Goal: Navigation & Orientation: Find specific page/section

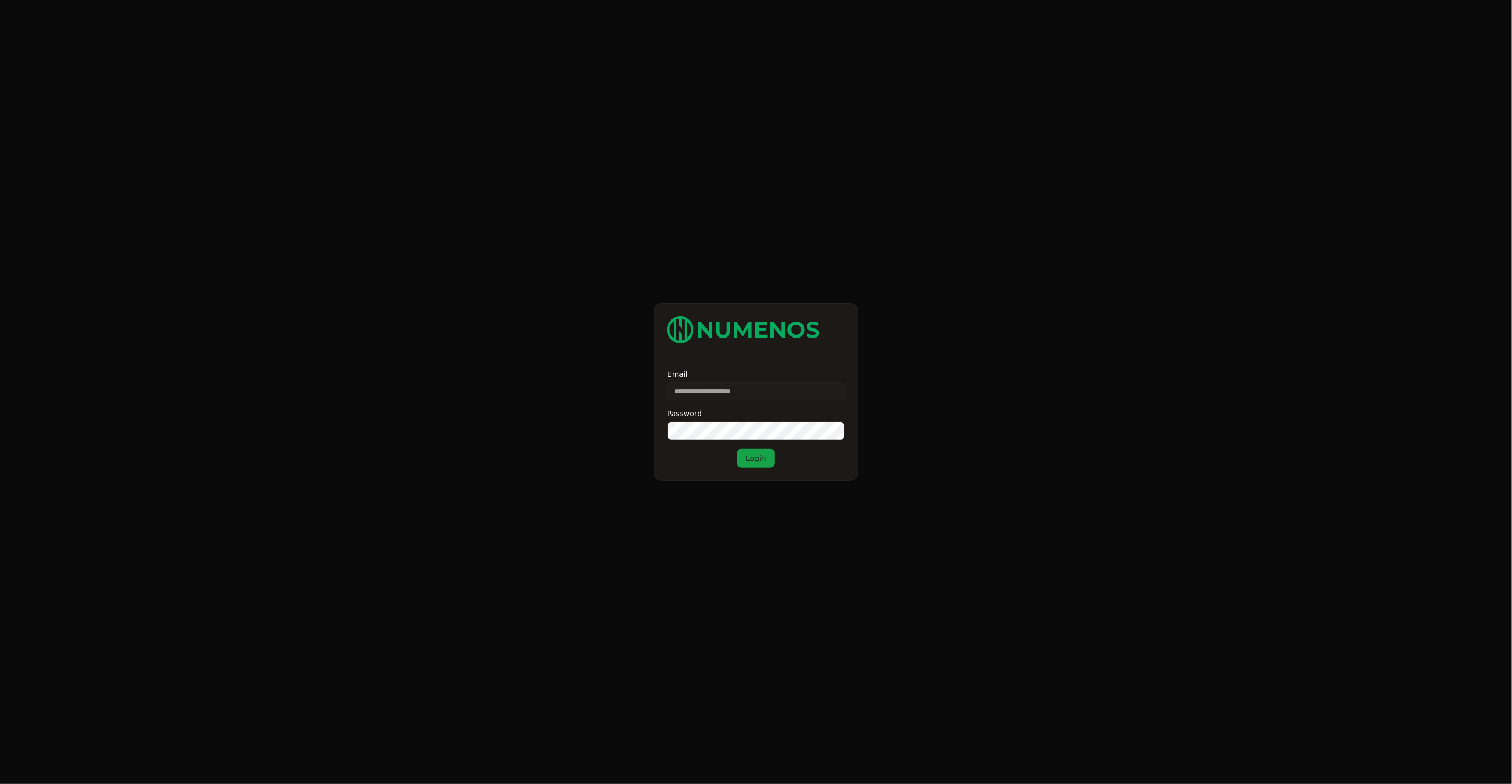
type input "**********"
click at [737, 448] on button "Login" at bounding box center [756, 458] width 37 height 19
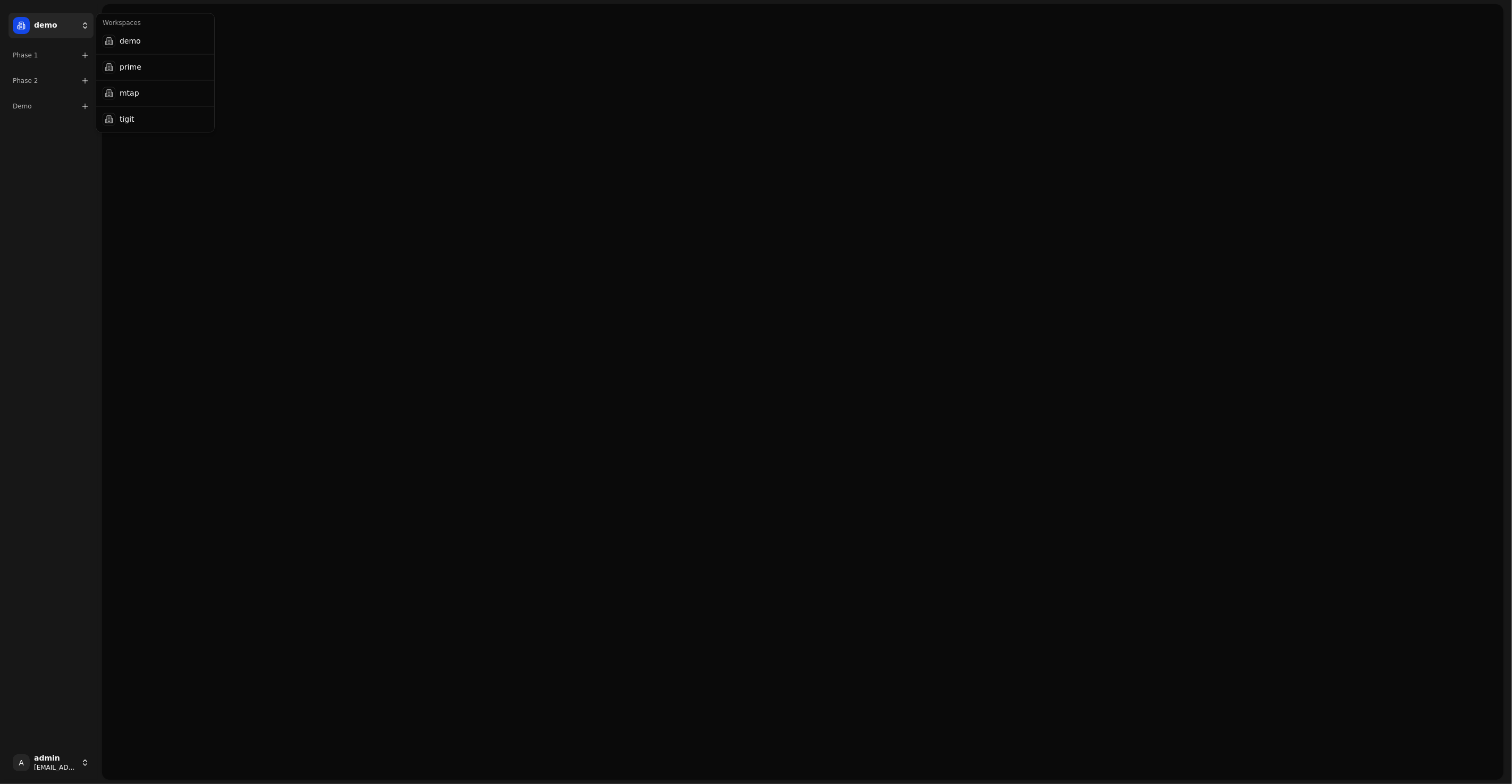
click at [51, 27] on html "demo Phase 1 Phase 2 Demo A admin [EMAIL_ADDRESS] Toggle Sidebar Toggle Dark Mo…" at bounding box center [756, 392] width 1512 height 784
click at [137, 119] on div "tigit" at bounding box center [155, 119] width 114 height 21
click at [70, 49] on html "tigit Phase 1 Phase 2 A admin [EMAIL_ADDRESS] Toggle Sidebar Toggle Dark Mode T…" at bounding box center [756, 392] width 1512 height 784
click at [145, 108] on div "mtap" at bounding box center [155, 118] width 114 height 21
click at [76, 54] on html "mtap Phase 1 Phase 2 A admin [EMAIL_ADDRESS] Toggle Sidebar Toggle Dark Mode To…" at bounding box center [756, 392] width 1512 height 784
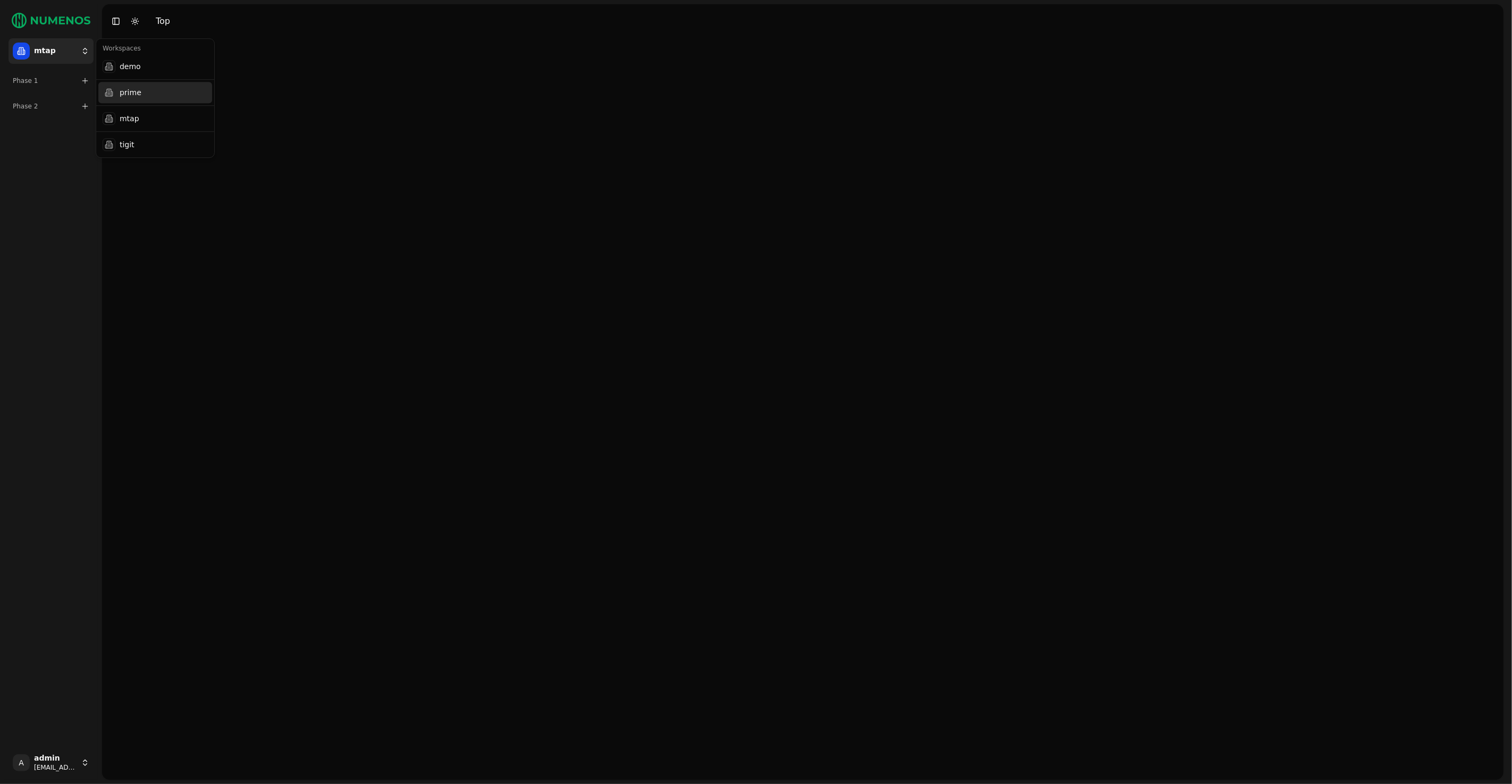
click at [132, 96] on div "prime" at bounding box center [155, 92] width 114 height 21
click at [71, 52] on html "prime Phase 1 Phase 2 A admin [EMAIL_ADDRESS] Toggle Sidebar Toggle Dark Mode T…" at bounding box center [756, 392] width 1512 height 784
click at [121, 72] on div "demo" at bounding box center [155, 66] width 114 height 21
click at [68, 36] on html "demo Phase 1 Phase 2 Demo A admin [EMAIL_ADDRESS] Toggle Sidebar Toggle Dark Mo…" at bounding box center [756, 392] width 1512 height 784
click at [148, 64] on div "prime" at bounding box center [155, 66] width 114 height 21
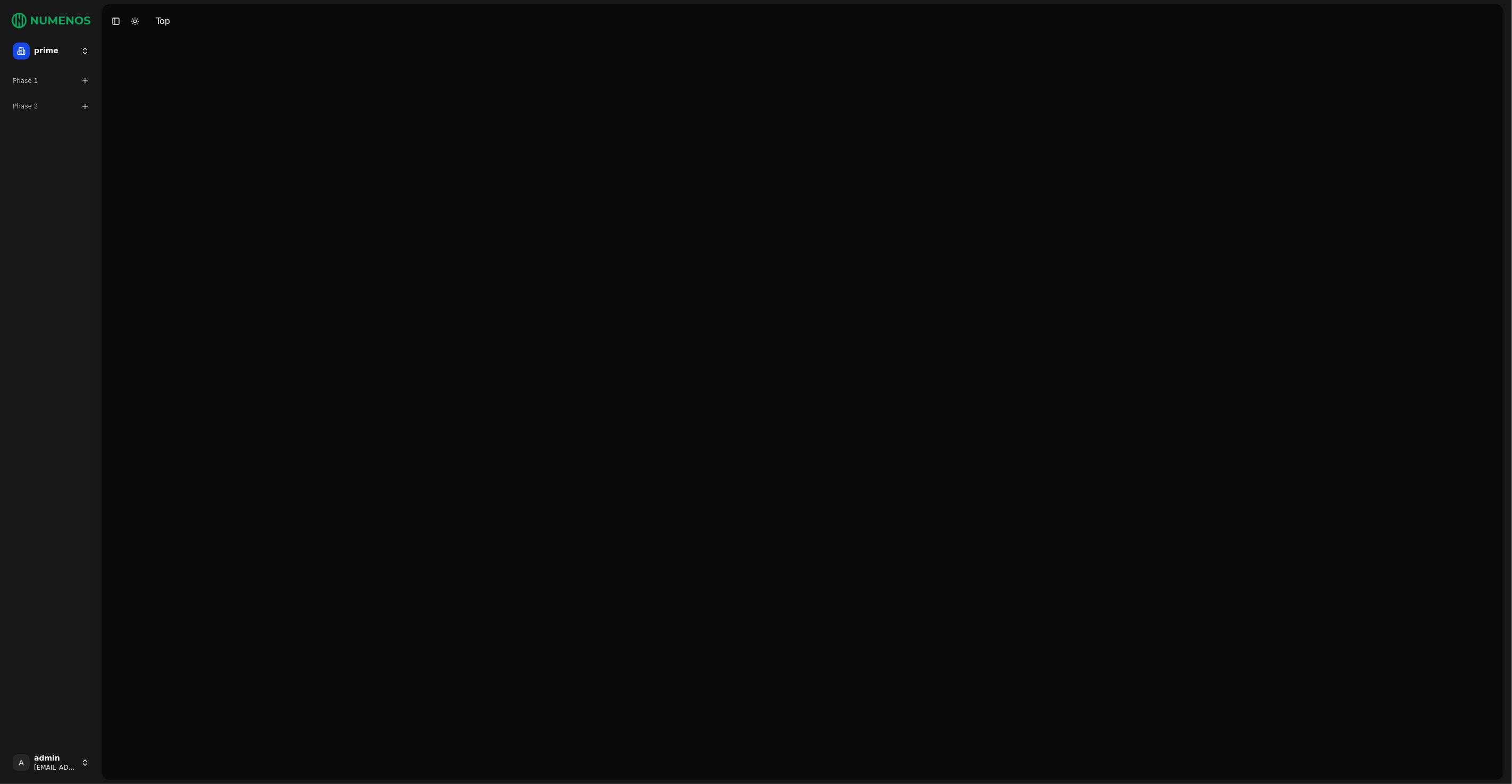
click at [98, 0] on html "prime Phase 1 Phase 2 A admin [EMAIL_ADDRESS] Toggle Sidebar Toggle Dark Mode T…" at bounding box center [756, 392] width 1512 height 784
drag, startPoint x: 155, startPoint y: 146, endPoint x: 179, endPoint y: 157, distance: 26.4
click at [154, 147] on div "tigit" at bounding box center [155, 144] width 114 height 21
click at [178, 217] on div at bounding box center [802, 409] width 1401 height 741
